Goal: Find specific page/section: Find specific page/section

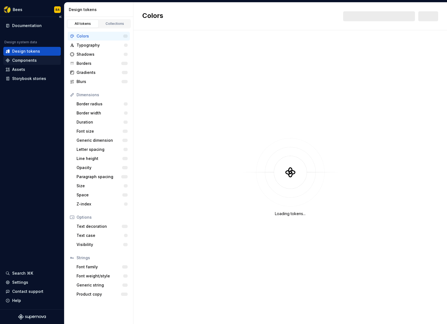
click at [29, 58] on div "Components" at bounding box center [24, 61] width 25 height 6
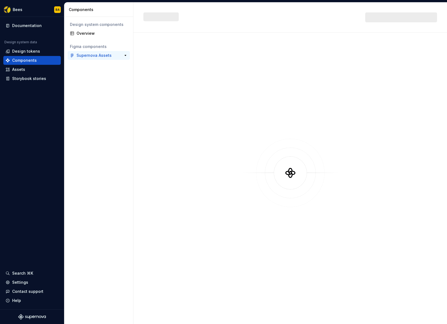
click at [101, 55] on div "Supernova Assets" at bounding box center [93, 56] width 35 height 6
click at [126, 55] on button "button" at bounding box center [126, 56] width 8 height 8
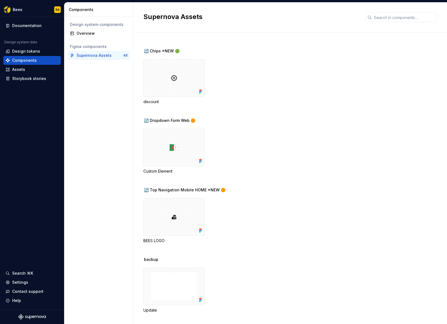
scroll to position [1303, 0]
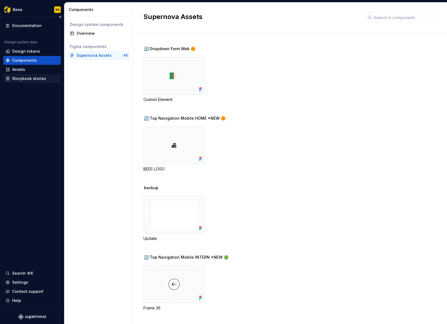
click at [50, 80] on div "Storybook stories" at bounding box center [32, 79] width 53 height 6
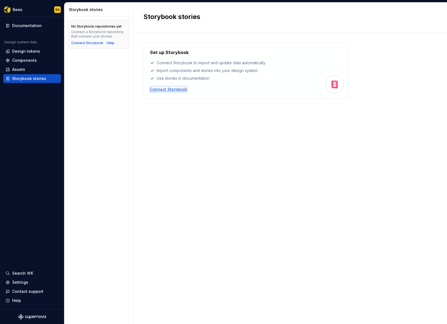
click at [176, 87] on div "Connect Storybook" at bounding box center [168, 90] width 37 height 6
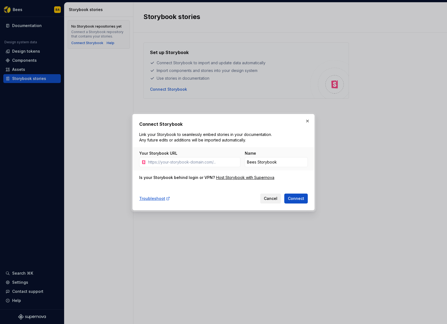
click at [273, 203] on button "Cancel" at bounding box center [270, 199] width 21 height 10
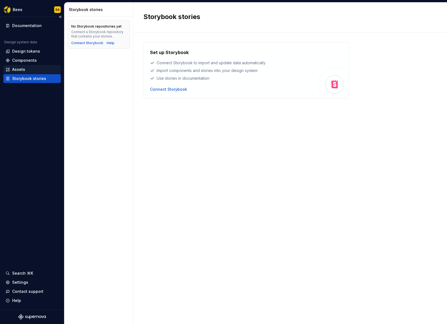
click at [32, 66] on div "Assets" at bounding box center [31, 69] width 57 height 9
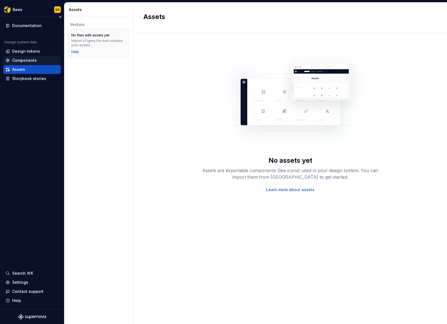
click at [35, 59] on div "Components" at bounding box center [24, 61] width 25 height 6
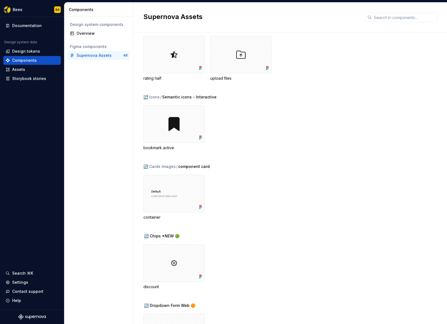
scroll to position [1075, 0]
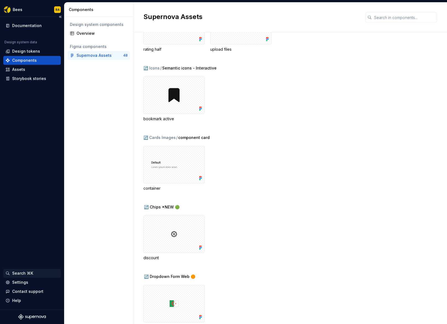
click at [36, 270] on div "Search ⌘K" at bounding box center [31, 273] width 57 height 9
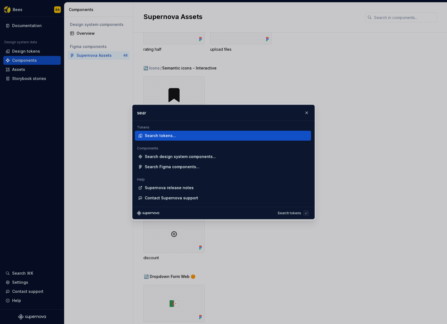
type input "searc"
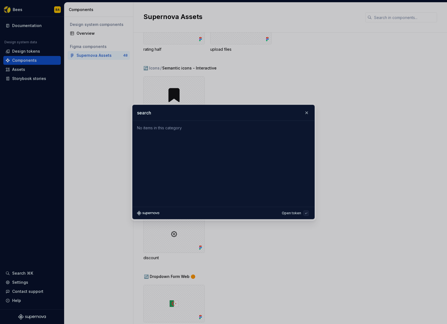
click at [296, 113] on input "search" at bounding box center [224, 112] width 182 height 15
type input "search"
click at [305, 111] on button "button" at bounding box center [307, 113] width 8 height 8
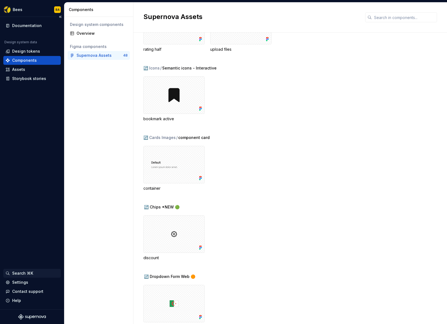
click at [48, 271] on div "Search ⌘K" at bounding box center [32, 274] width 53 height 6
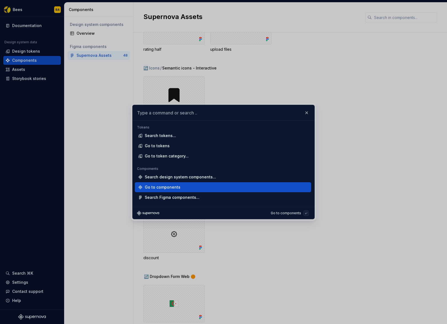
click at [188, 185] on div "Go to components" at bounding box center [225, 188] width 161 height 6
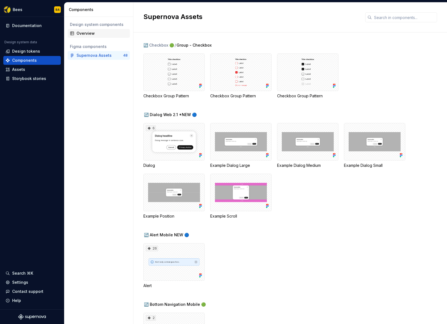
click at [83, 36] on div "Overview" at bounding box center [101, 34] width 51 height 6
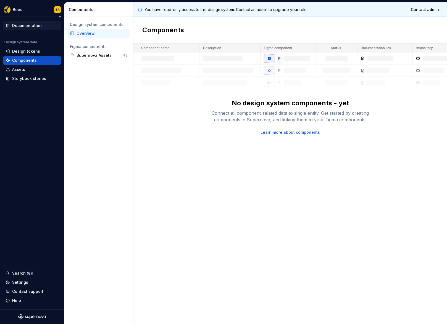
click at [41, 25] on div "Documentation" at bounding box center [32, 26] width 53 height 6
